Goal: Task Accomplishment & Management: Manage account settings

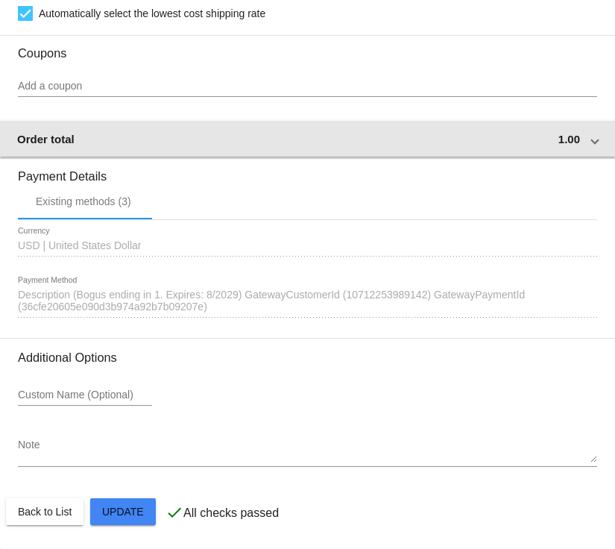
scroll to position [1168, 0]
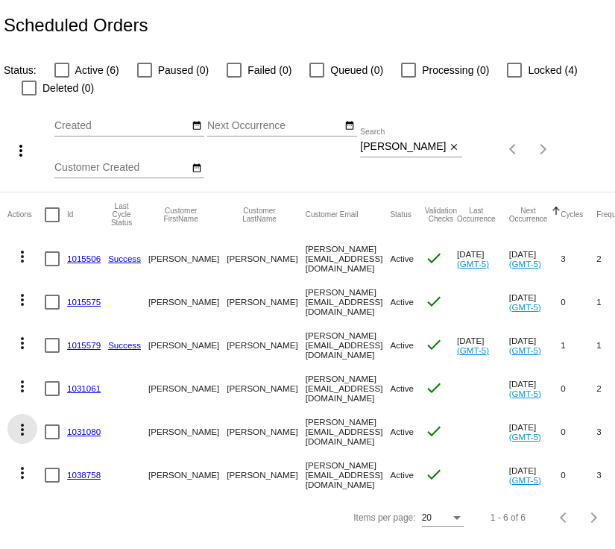
click at [25, 430] on mat-icon "more_vert" at bounding box center [22, 430] width 18 height 18
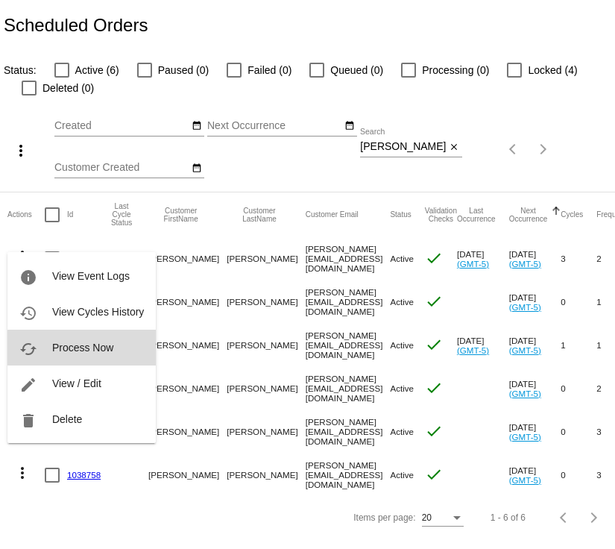
click at [98, 351] on span "Process Now" at bounding box center [82, 348] width 61 height 12
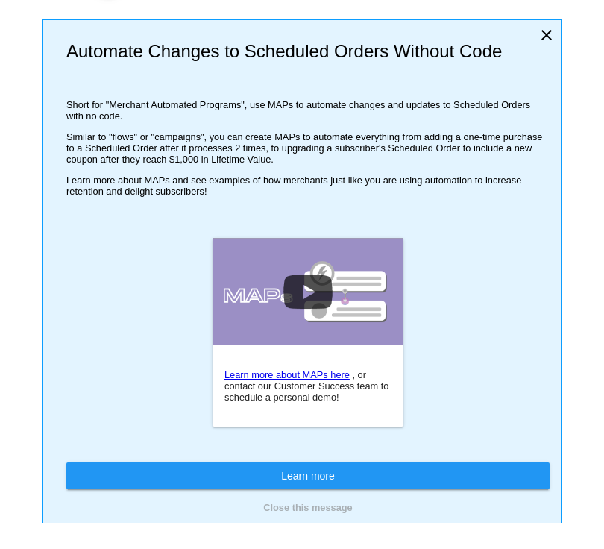
scroll to position [27, 0]
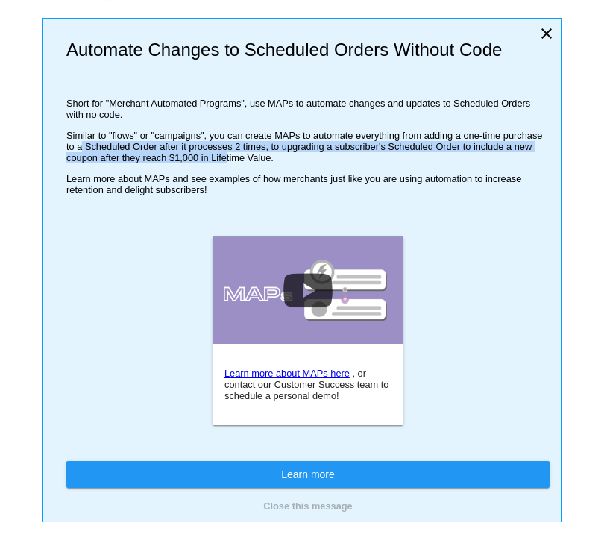
drag, startPoint x: 77, startPoint y: 179, endPoint x: 257, endPoint y: 187, distance: 180.7
click at [248, 163] on p "Similar to "flows" or "campaigns", you can create MAPs to automate everything f…" at bounding box center [307, 147] width 483 height 34
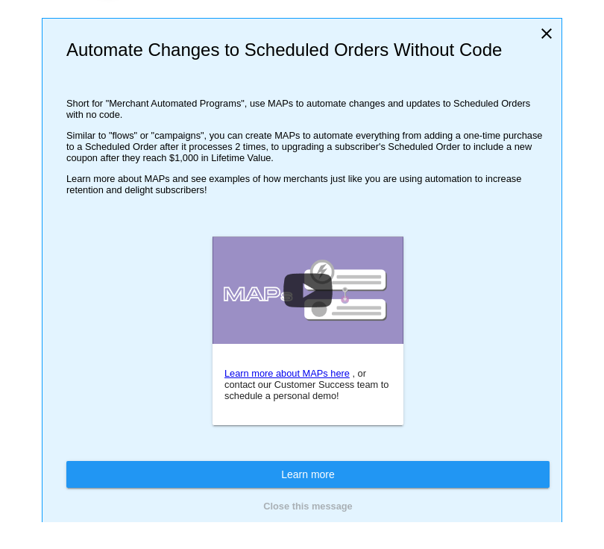
drag, startPoint x: 257, startPoint y: 187, endPoint x: 288, endPoint y: 183, distance: 30.8
click at [257, 163] on p "Similar to "flows" or "campaigns", you can create MAPs to automate everything f…" at bounding box center [307, 147] width 483 height 34
drag, startPoint x: 333, startPoint y: 189, endPoint x: 175, endPoint y: 181, distance: 158.3
click at [175, 163] on p "Similar to "flows" or "campaigns", you can create MAPs to automate everything f…" at bounding box center [307, 147] width 483 height 34
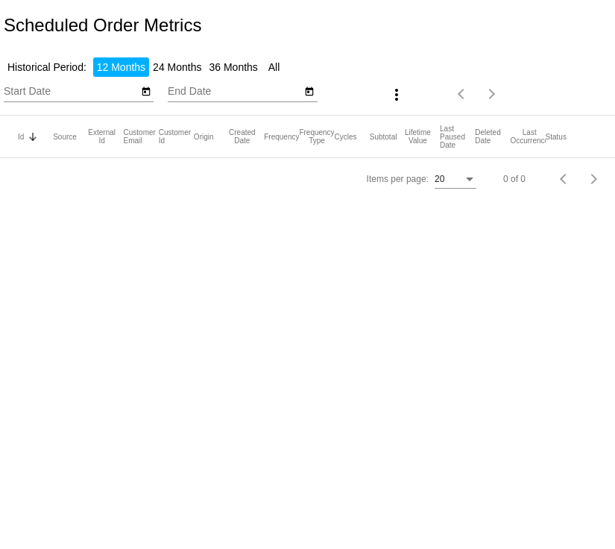
type input "[DATE]"
